Goal: Task Accomplishment & Management: Manage account settings

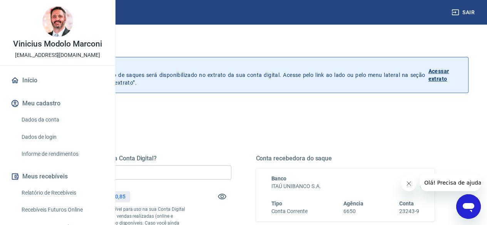
click at [217, 173] on input "R$ 0,00" at bounding box center [141, 173] width 179 height 14
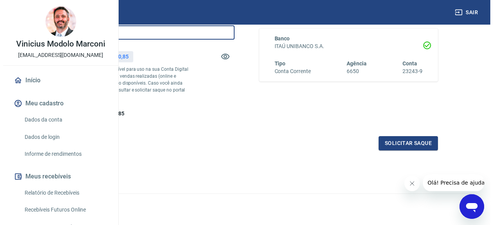
scroll to position [154, 0]
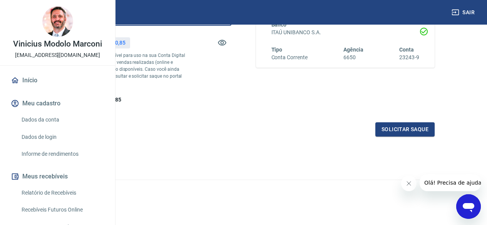
type input "R$ 11.000,00"
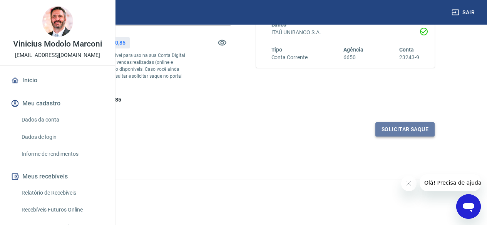
click at [403, 137] on button "Solicitar saque" at bounding box center [404, 129] width 59 height 14
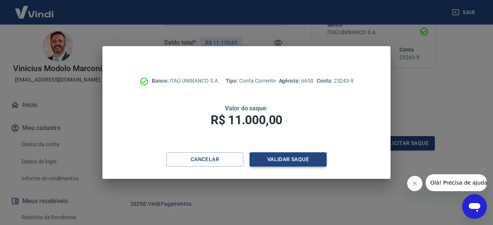
click at [293, 162] on button "Validar saque" at bounding box center [287, 159] width 77 height 14
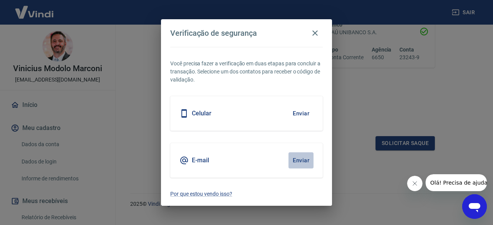
click at [295, 161] on button "Enviar" at bounding box center [300, 160] width 25 height 16
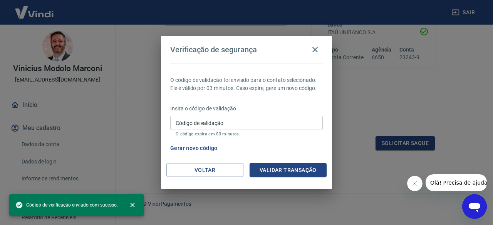
click at [236, 129] on input "Código de validação" at bounding box center [246, 123] width 152 height 14
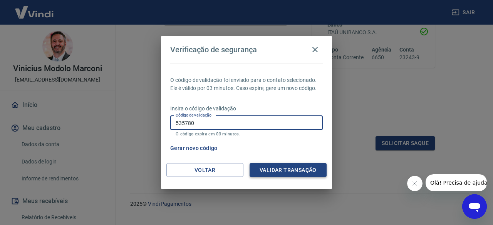
type input "535780"
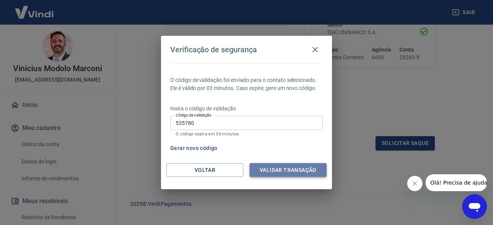
click at [291, 171] on button "Validar transação" at bounding box center [287, 170] width 77 height 14
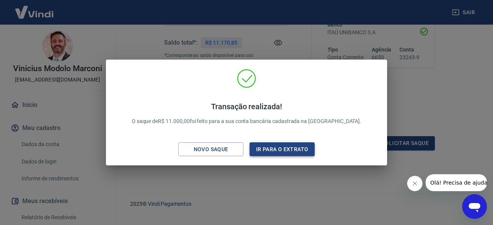
click at [277, 148] on button "Ir para o extrato" at bounding box center [281, 149] width 65 height 14
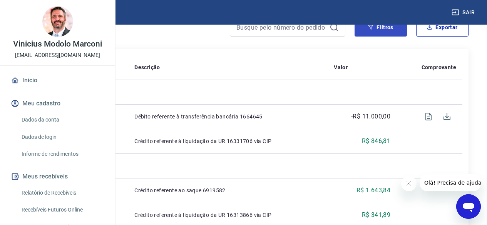
scroll to position [117, 0]
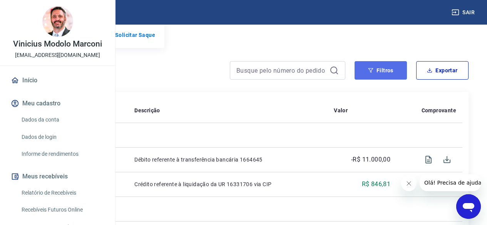
click at [383, 80] on button "Filtros" at bounding box center [381, 70] width 52 height 18
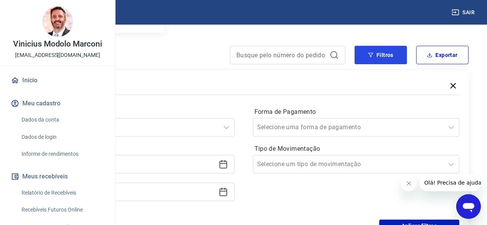
scroll to position [156, 0]
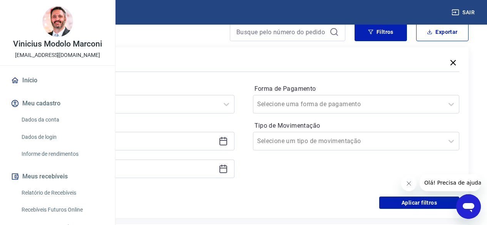
click at [234, 151] on div at bounding box center [131, 141] width 207 height 18
click at [216, 147] on input at bounding box center [124, 142] width 181 height 12
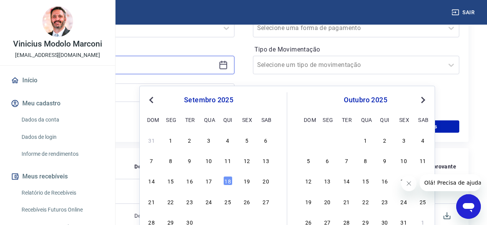
scroll to position [233, 0]
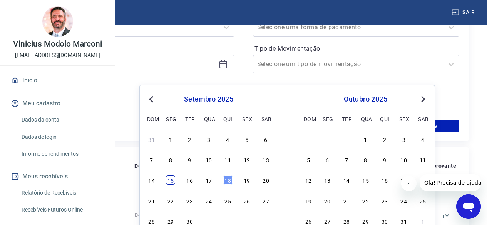
click at [174, 183] on div "15" at bounding box center [170, 180] width 9 height 9
type input "[DATE]"
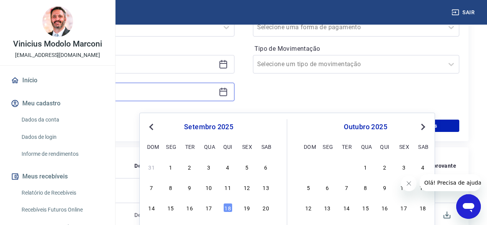
click at [216, 98] on input at bounding box center [124, 92] width 181 height 12
click at [229, 211] on div "18" at bounding box center [227, 207] width 9 height 9
type input "[DATE]"
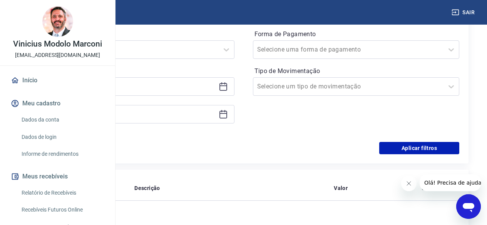
scroll to position [156, 0]
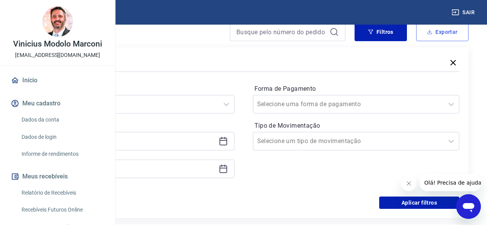
click at [440, 41] on button "Exportar" at bounding box center [442, 32] width 52 height 18
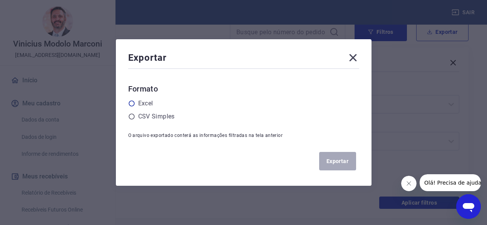
click at [147, 106] on label "Excel" at bounding box center [145, 103] width 15 height 9
click at [0, 0] on input "radio" at bounding box center [0, 0] width 0 height 0
click at [338, 161] on button "Exportar" at bounding box center [337, 161] width 37 height 18
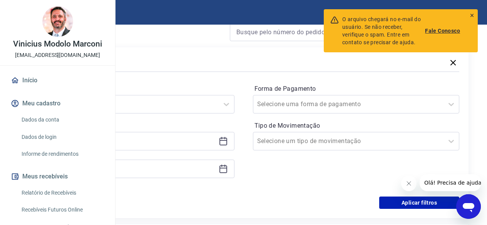
click at [474, 17] on icon at bounding box center [471, 15] width 5 height 5
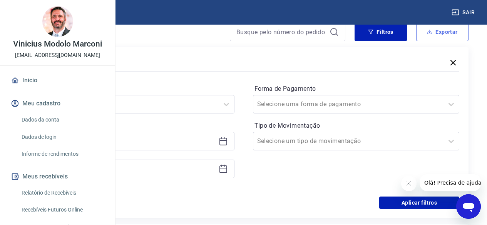
click at [430, 41] on button "Exportar" at bounding box center [442, 32] width 52 height 18
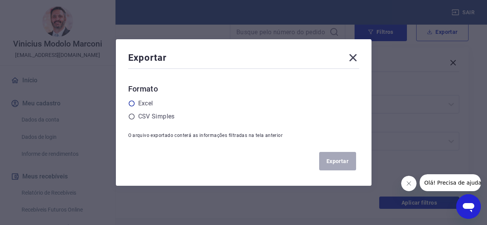
click at [146, 107] on label "Excel" at bounding box center [145, 103] width 15 height 9
click at [0, 0] on input "radio" at bounding box center [0, 0] width 0 height 0
click at [336, 159] on button "Exportar" at bounding box center [337, 161] width 37 height 18
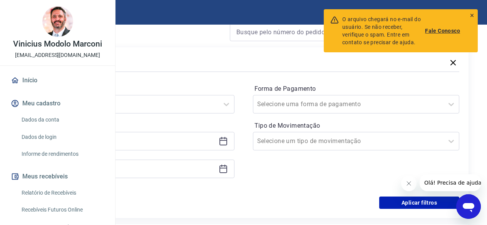
click at [410, 184] on icon "Fechar mensagem da empresa" at bounding box center [408, 184] width 6 height 6
click at [475, 18] on div "O arquivo chegará no e-mail do usuário. Se não receber, verifique o spam. Entre…" at bounding box center [401, 30] width 154 height 43
click at [472, 16] on icon at bounding box center [471, 15] width 5 height 5
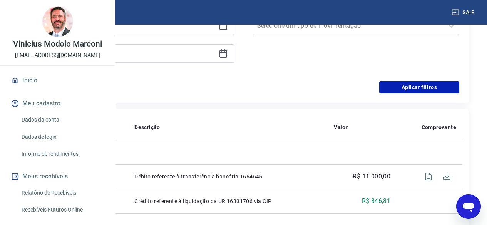
scroll to position [194, 0]
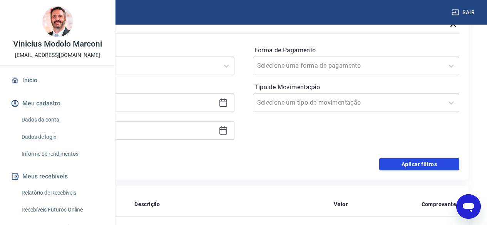
click at [413, 168] on button "Aplicar filtros" at bounding box center [419, 164] width 80 height 12
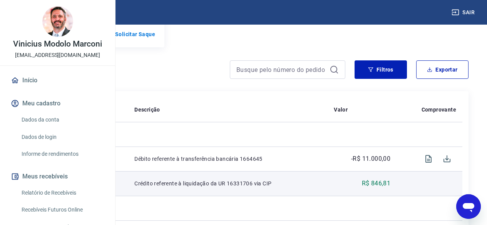
scroll to position [117, 0]
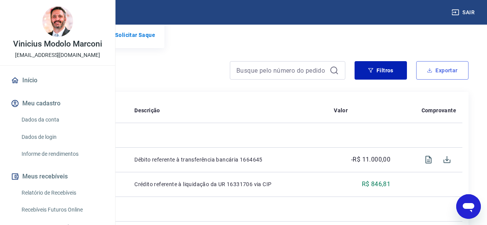
click at [436, 79] on button "Exportar" at bounding box center [442, 70] width 52 height 18
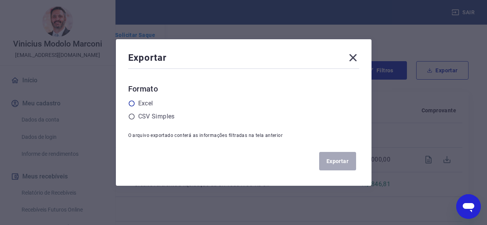
click at [144, 104] on label "Excel" at bounding box center [145, 103] width 15 height 9
click at [0, 0] on input "radio" at bounding box center [0, 0] width 0 height 0
click at [330, 156] on button "Exportar" at bounding box center [337, 161] width 37 height 18
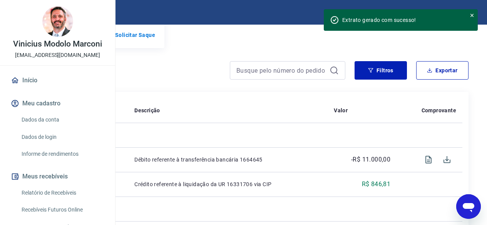
click at [28, 89] on link "Início" at bounding box center [57, 80] width 97 height 17
